Goal: Navigation & Orientation: Understand site structure

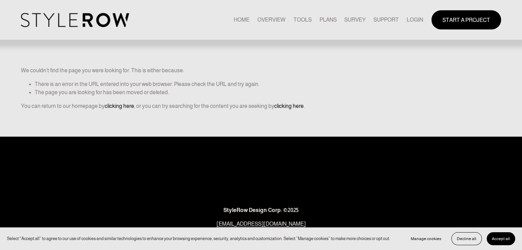
click at [299, 16] on link "TOOLS" at bounding box center [302, 19] width 18 height 9
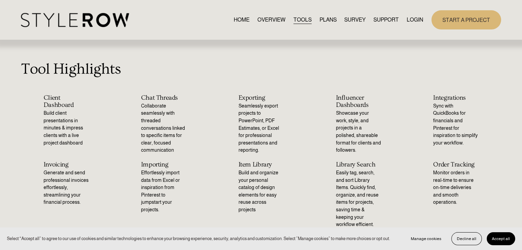
click at [273, 21] on link "OVERVIEW" at bounding box center [271, 19] width 28 height 9
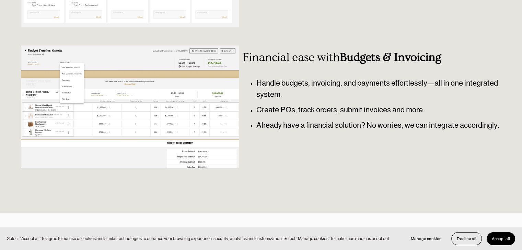
scroll to position [336, 0]
click at [319, 113] on p "Create POs, track orders, submit invoices and more." at bounding box center [378, 110] width 245 height 12
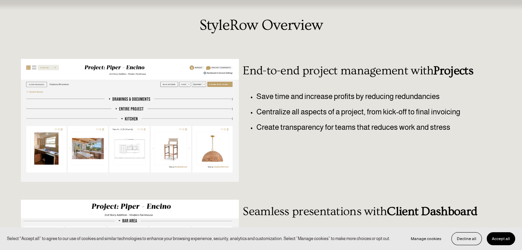
scroll to position [0, 0]
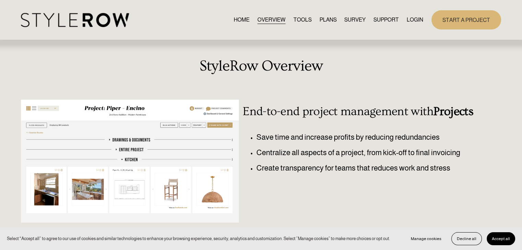
click at [239, 22] on link "HOME" at bounding box center [242, 19] width 16 height 9
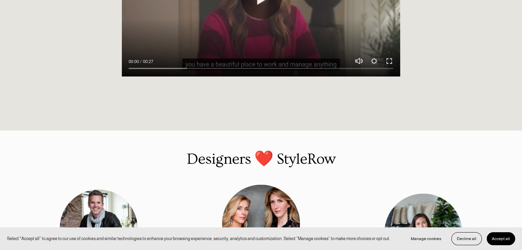
scroll to position [689, 0]
